Goal: Information Seeking & Learning: Learn about a topic

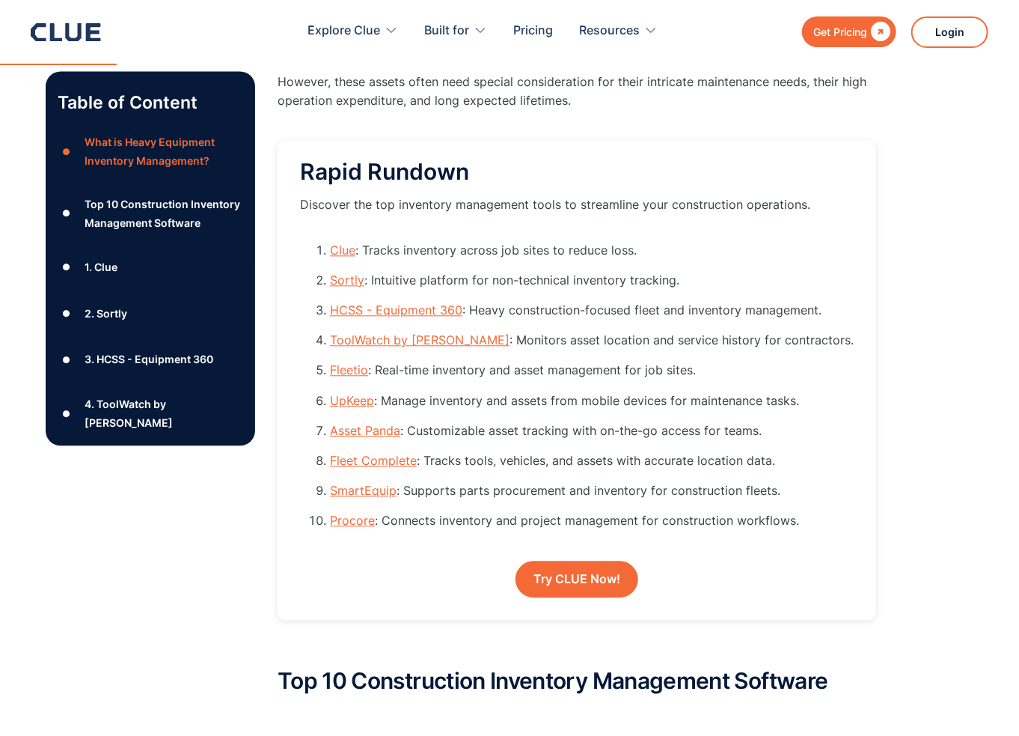
scroll to position [1422, 0]
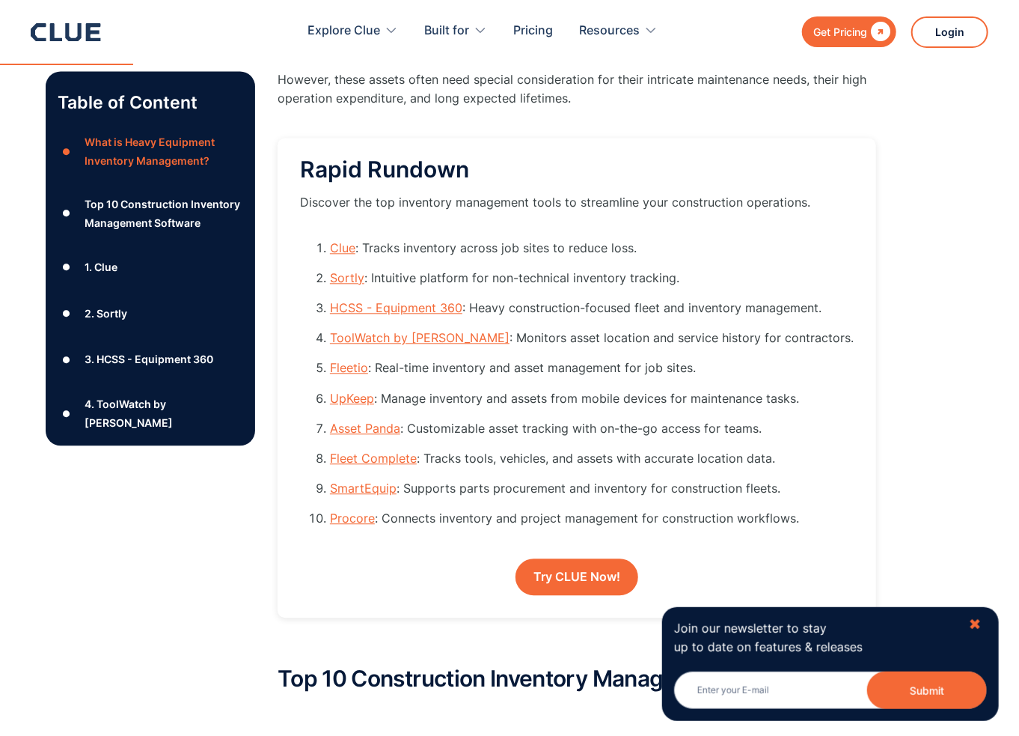
click at [973, 618] on div "✖" at bounding box center [975, 624] width 13 height 19
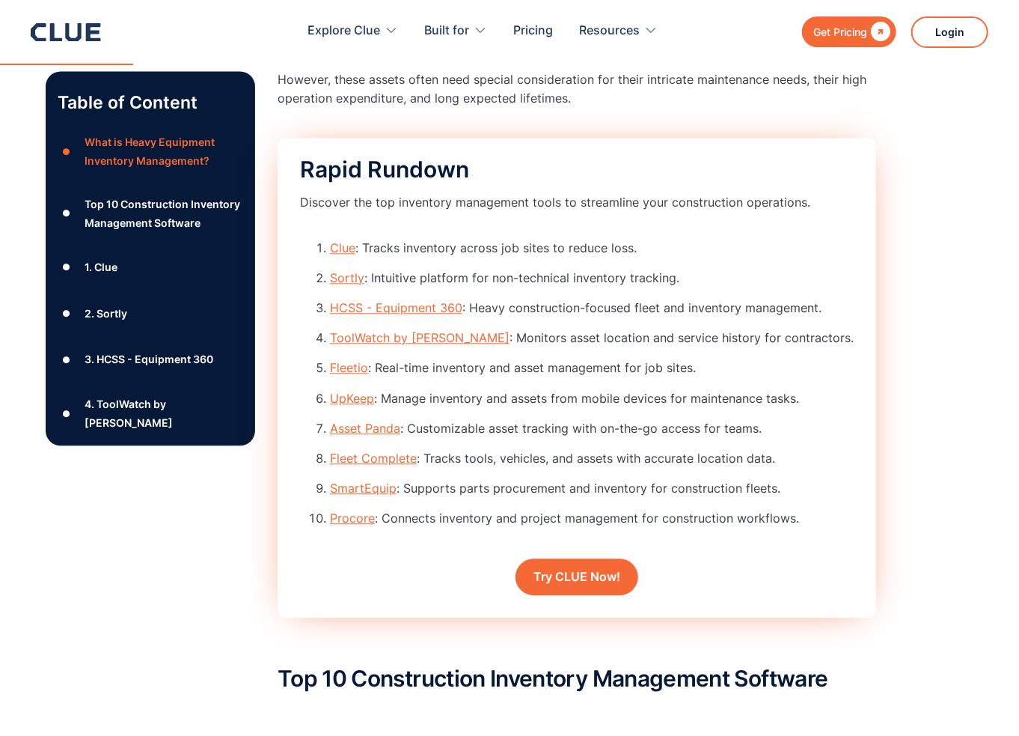
click at [814, 406] on li "UpKeep : Manage inventory and assets from mobile devices for maintenance tasks." at bounding box center [592, 398] width 524 height 19
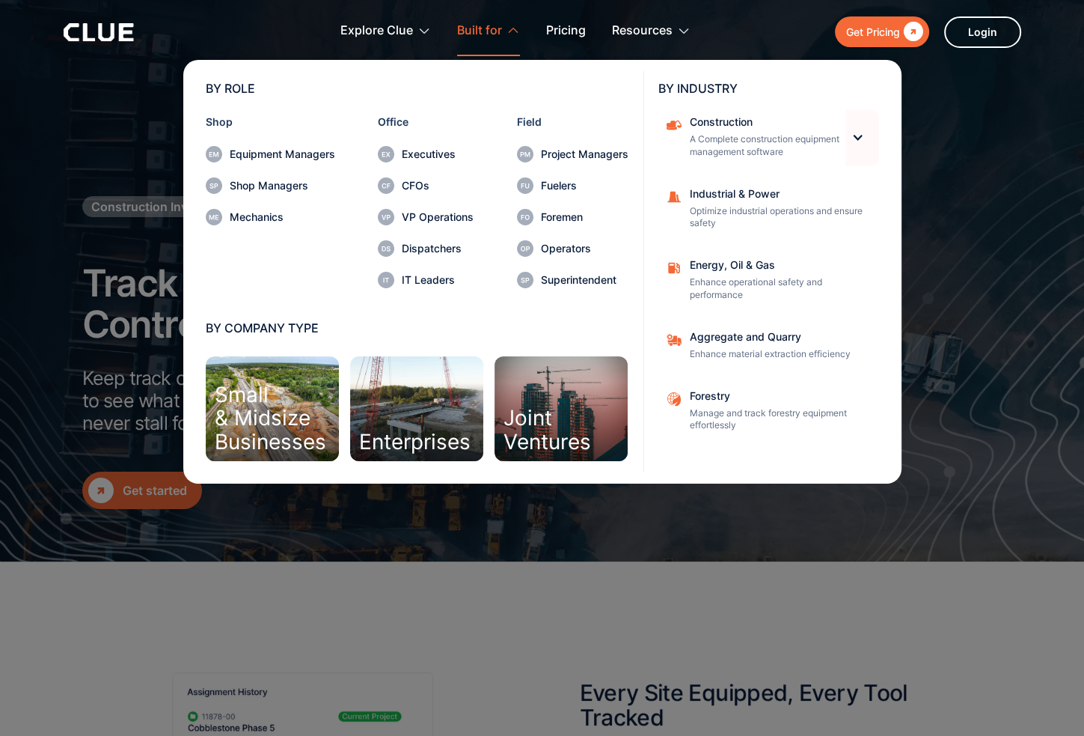
click at [866, 137] on div at bounding box center [862, 137] width 33 height 57
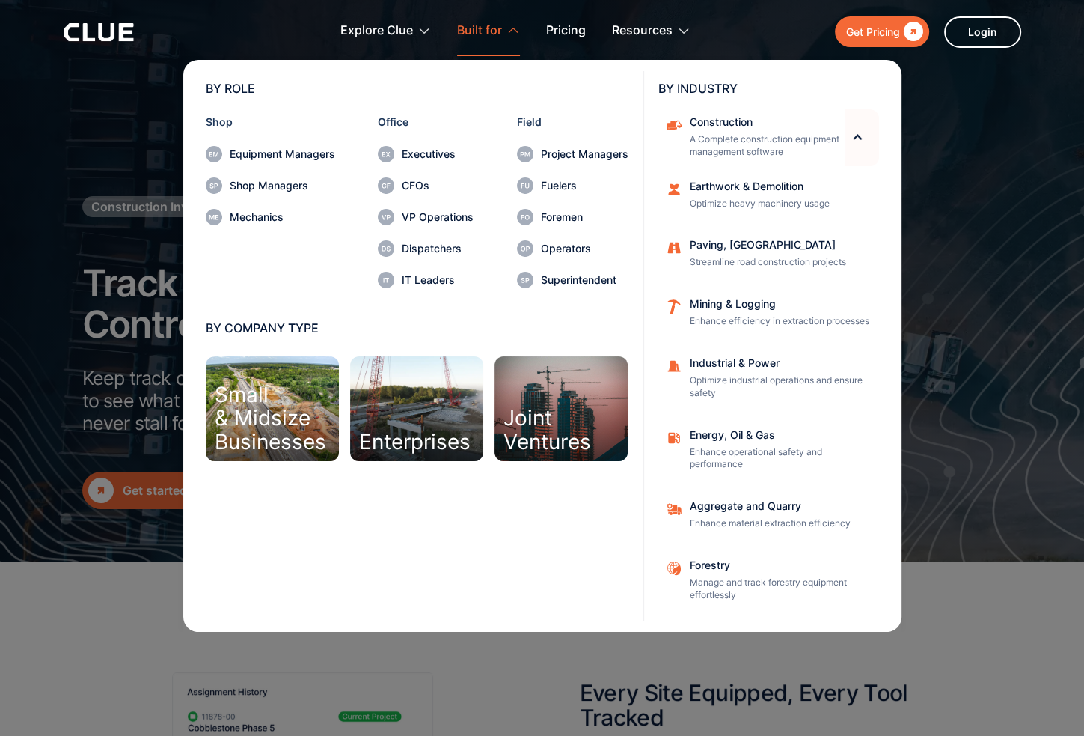
click at [866, 137] on div at bounding box center [862, 137] width 33 height 57
